Goal: Obtain resource: Obtain resource

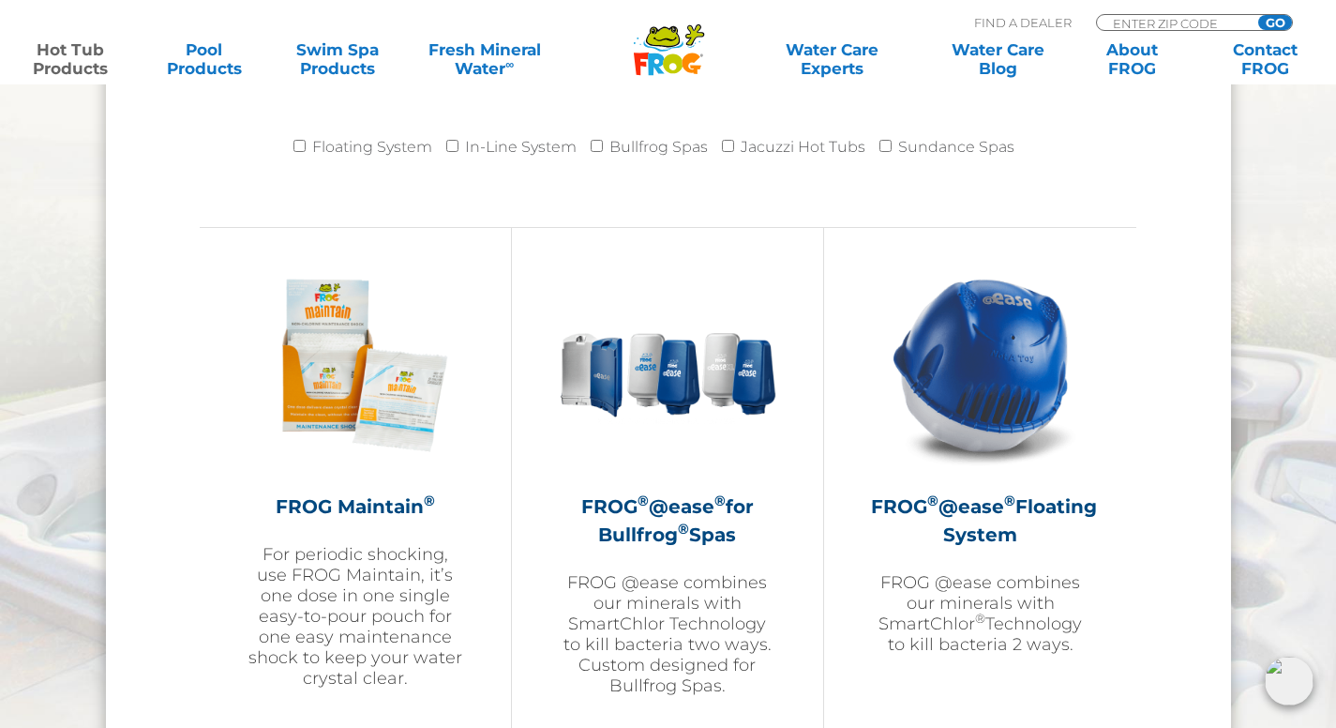
scroll to position [1972, 0]
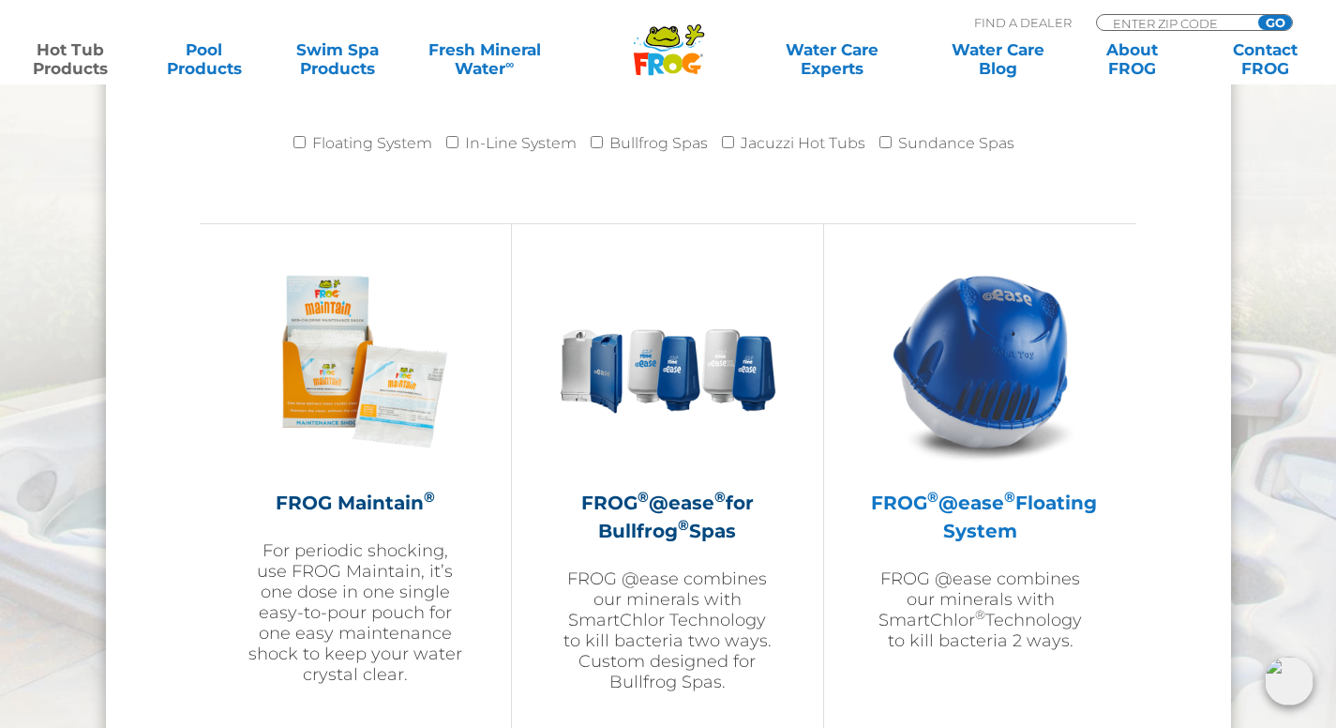
click at [965, 436] on img at bounding box center [981, 361] width 218 height 218
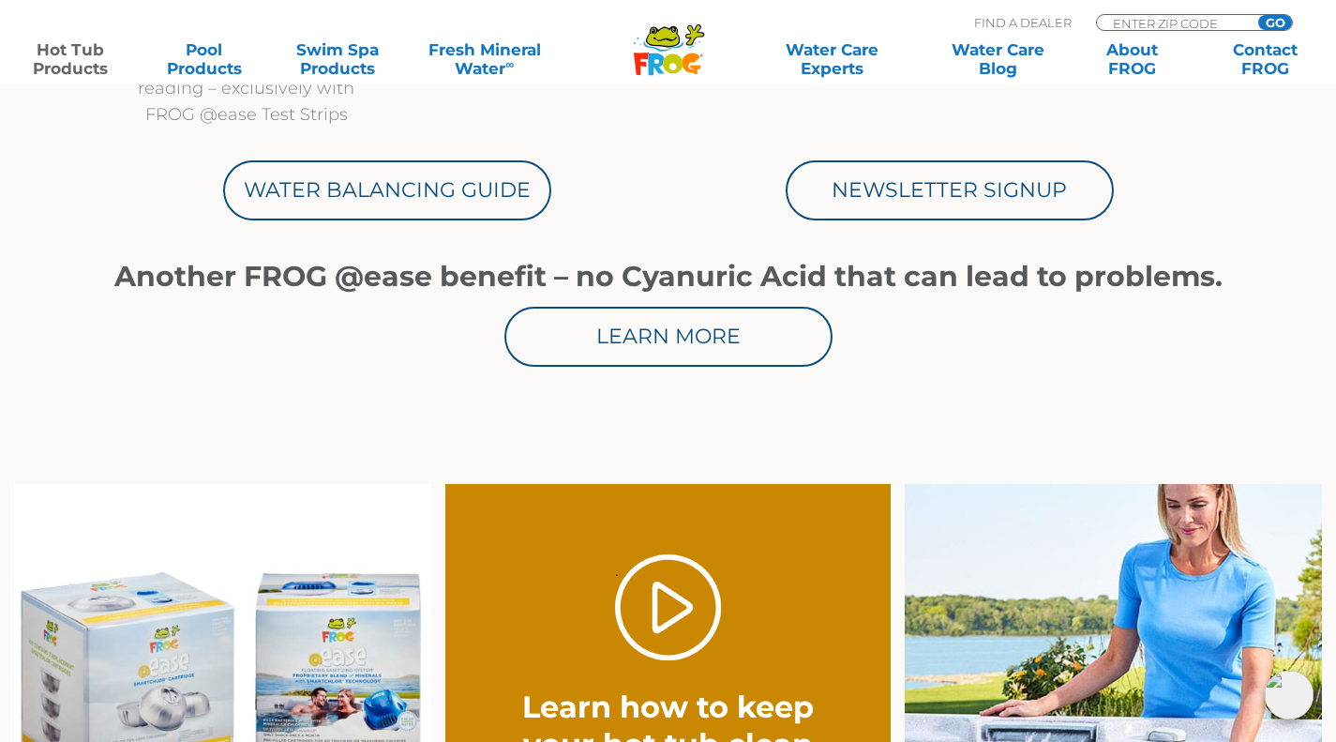
scroll to position [1071, 0]
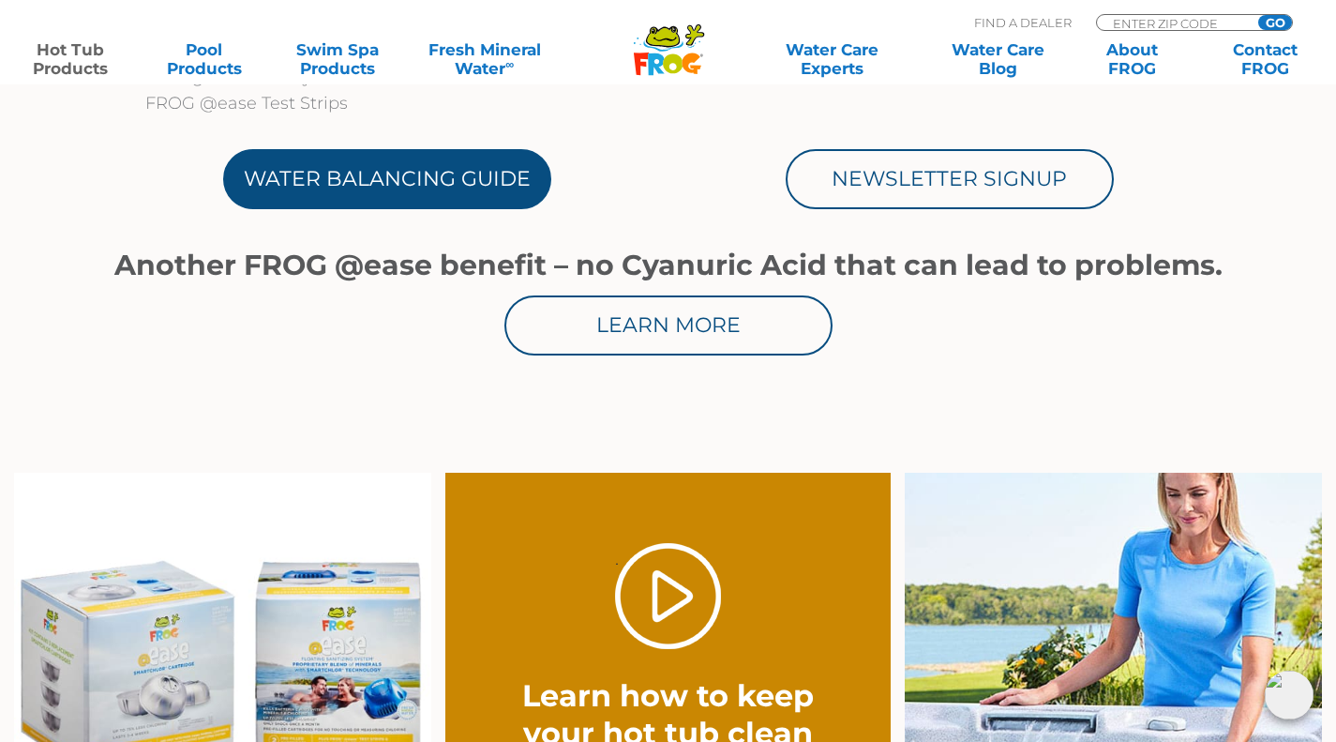
click at [448, 203] on link "Water Balancing Guide" at bounding box center [387, 179] width 328 height 60
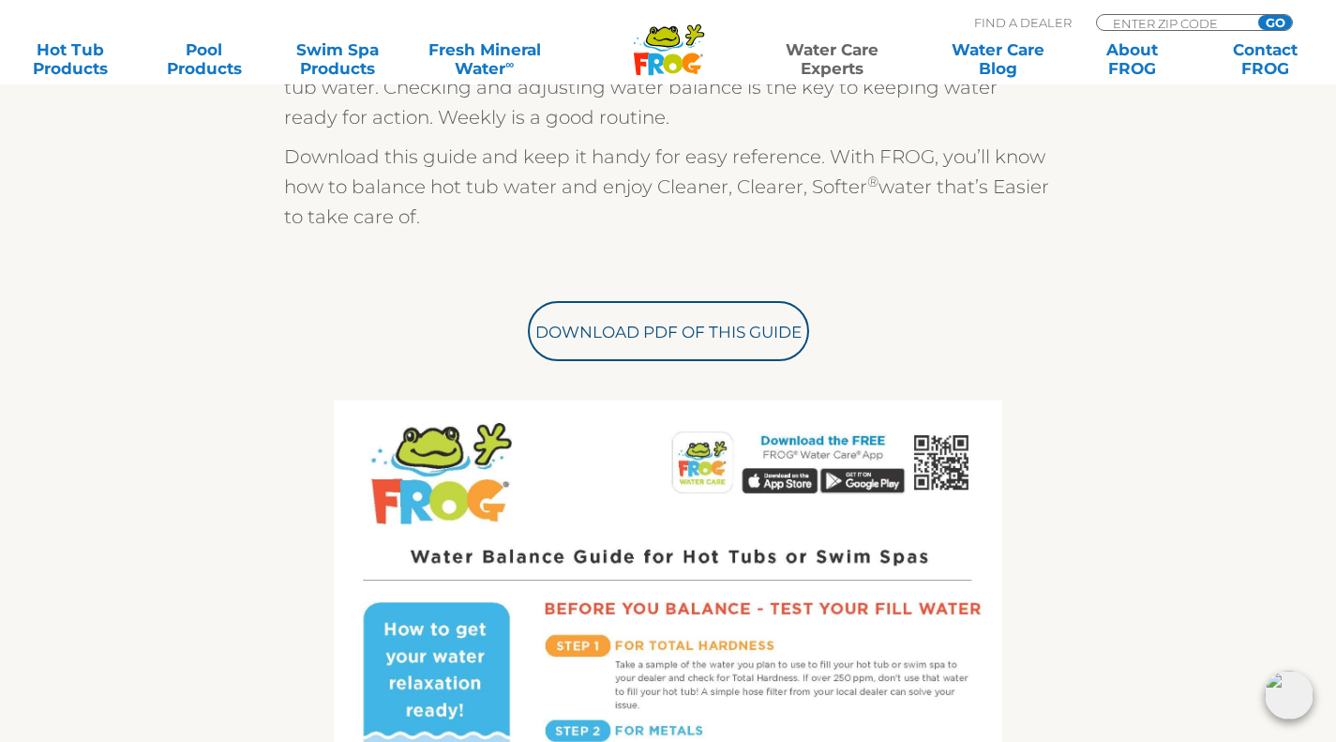
scroll to position [605, 0]
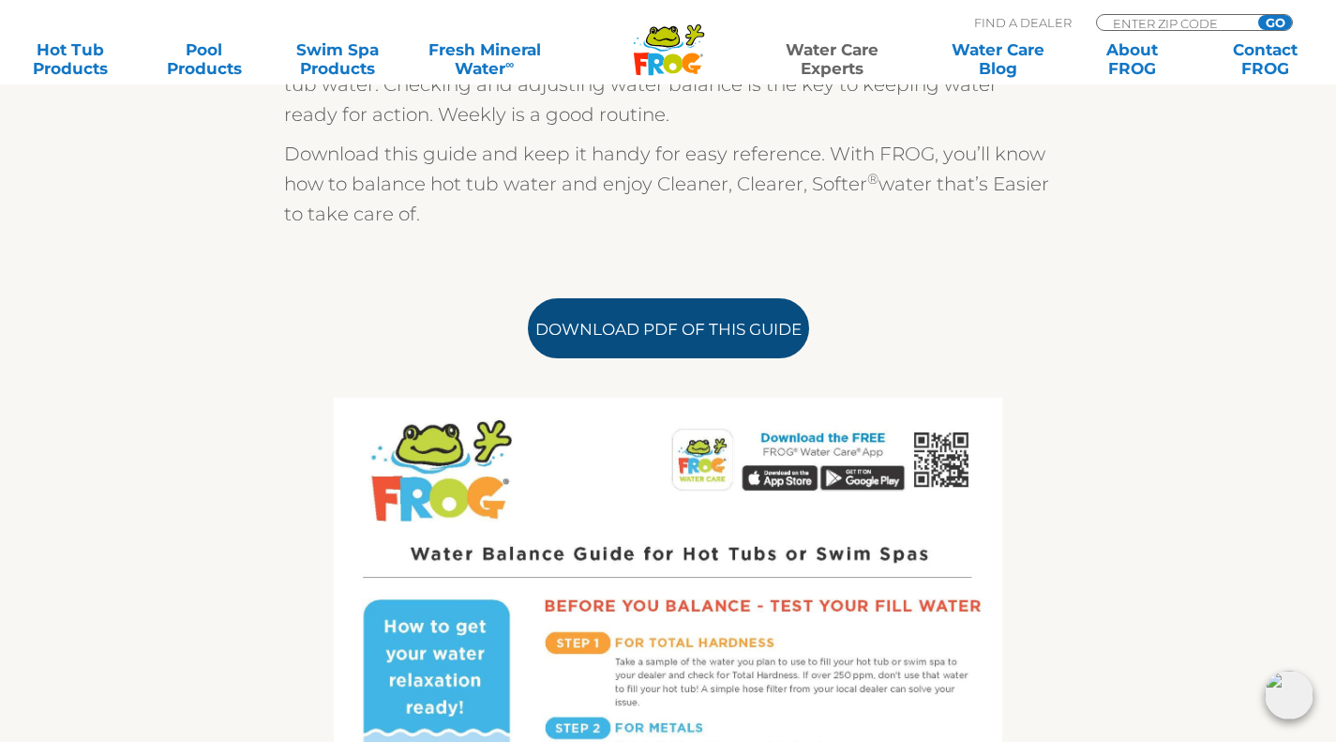
click at [616, 340] on link "Download PDF of this Guide" at bounding box center [668, 328] width 281 height 60
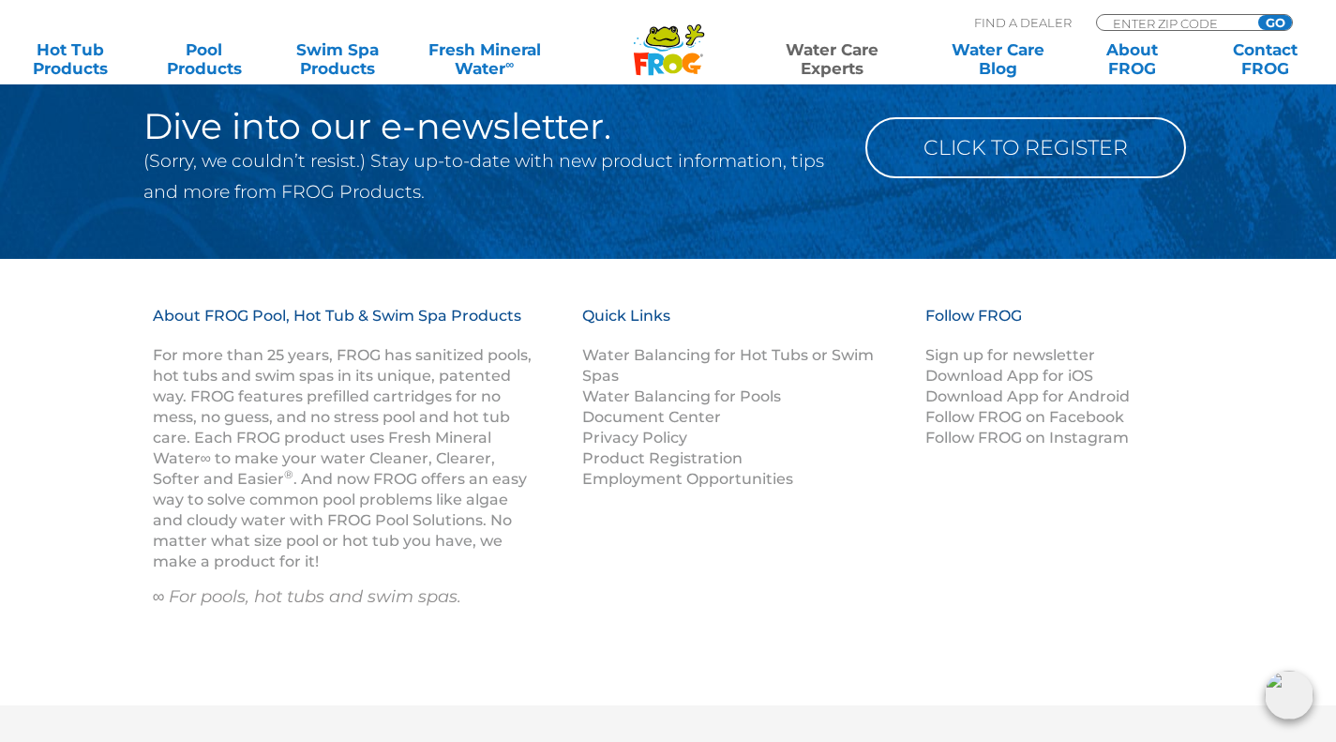
scroll to position [2610, 0]
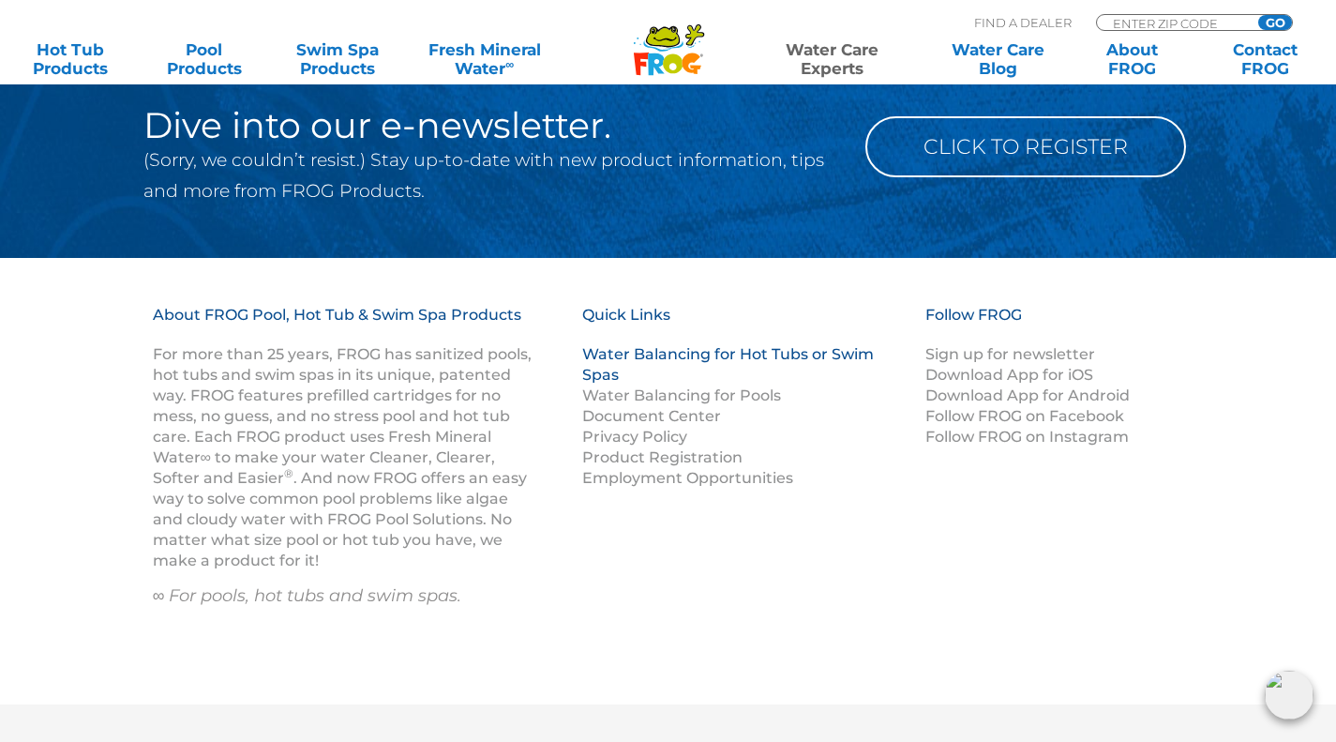
click at [695, 350] on link "Water Balancing for Hot Tubs or Swim Spas" at bounding box center [728, 364] width 292 height 38
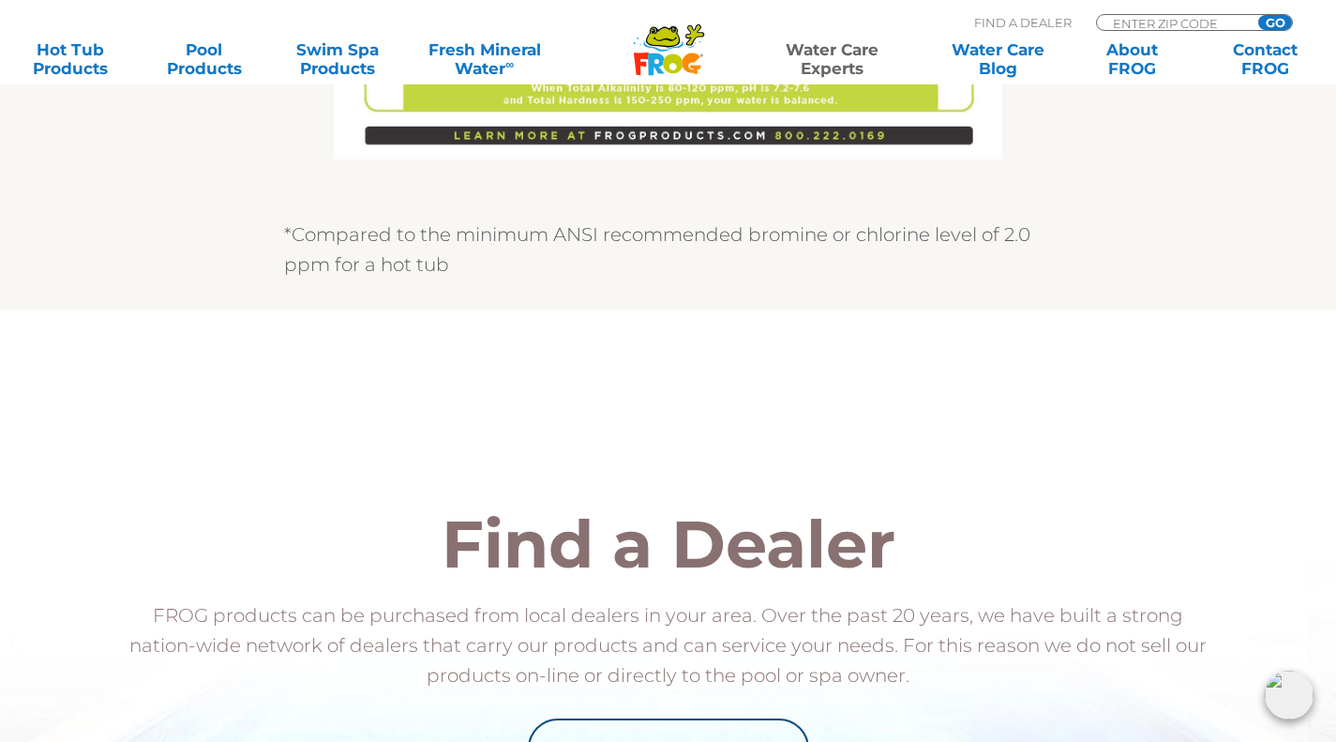
scroll to position [1707, 0]
